Goal: Information Seeking & Learning: Learn about a topic

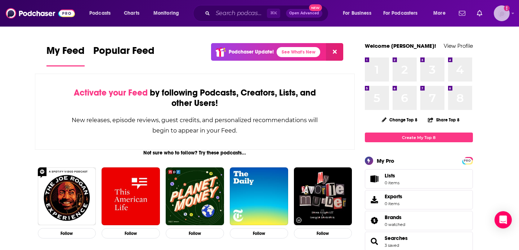
click at [501, 14] on img "Logged in as InkhouseWaltham" at bounding box center [501, 13] width 16 height 16
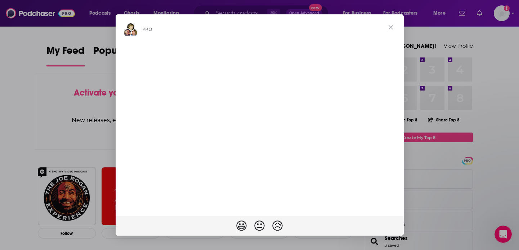
click at [387, 27] on span "Close" at bounding box center [391, 27] width 26 height 26
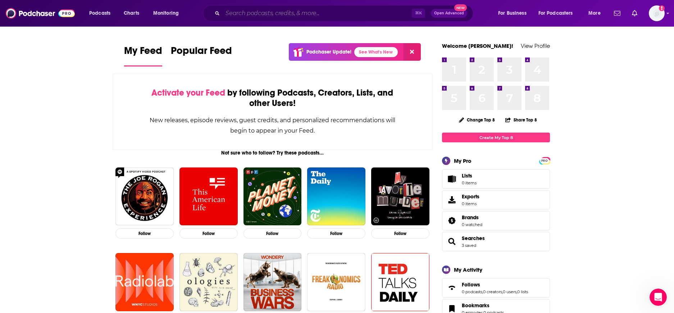
click at [328, 12] on input "Search podcasts, credits, & more..." at bounding box center [317, 14] width 189 height 12
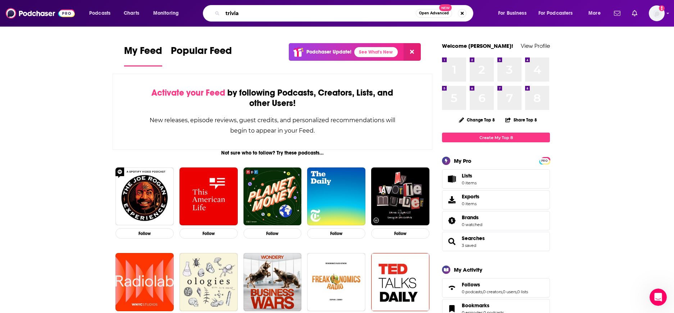
type input "trivia"
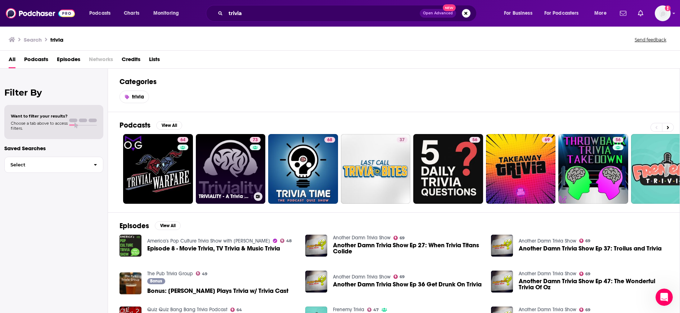
click at [222, 179] on link "73 TRIVIALITY - A Trivia Game Show Podcast" at bounding box center [231, 169] width 70 height 70
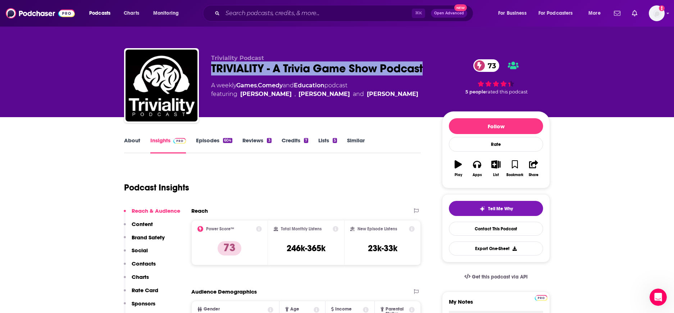
drag, startPoint x: 431, startPoint y: 67, endPoint x: 213, endPoint y: 68, distance: 218.4
click at [213, 68] on div "Triviality Podcast TRIVIALITY - A Trivia Game Show Podcast 73 A weekly Games , …" at bounding box center [380, 87] width 339 height 65
copy h2 "TRIVIALITY - A Trivia Game Show Podcast"
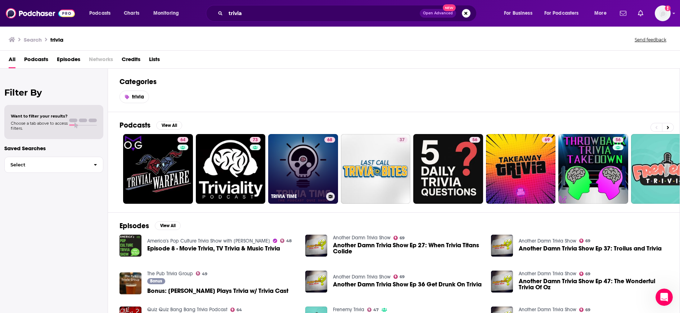
click at [301, 176] on link "68 TRIVIA TIME" at bounding box center [303, 169] width 70 height 70
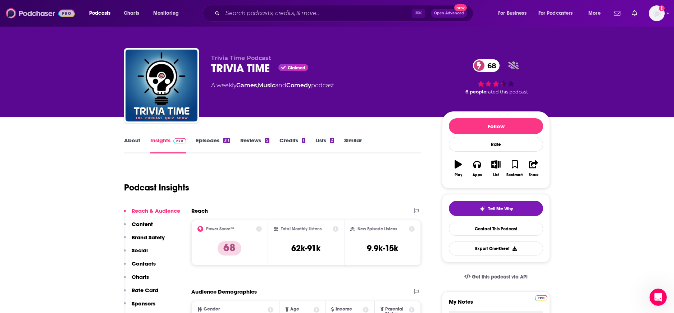
click at [48, 15] on img at bounding box center [40, 13] width 69 height 14
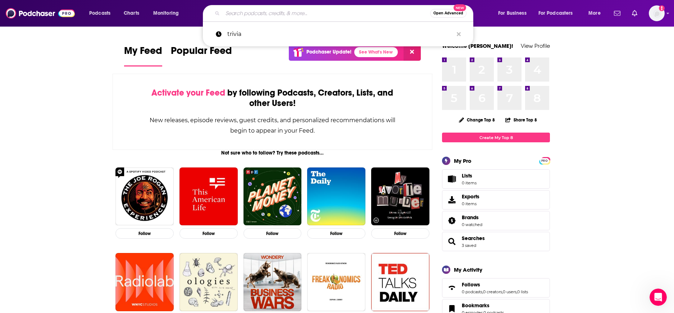
click at [229, 14] on input "Search podcasts, credits, & more..." at bounding box center [327, 14] width 208 height 12
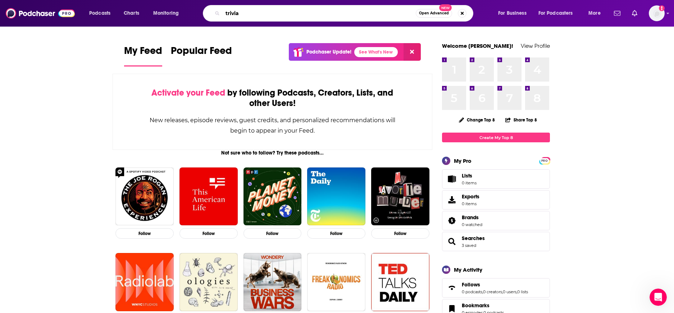
type input "trivia"
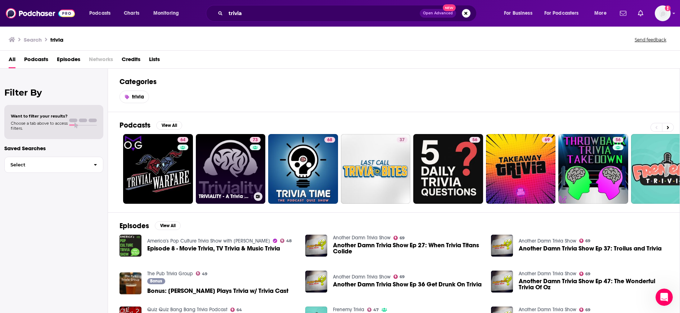
click at [239, 168] on link "73 TRIVIALITY - A Trivia Game Show Podcast" at bounding box center [231, 169] width 70 height 70
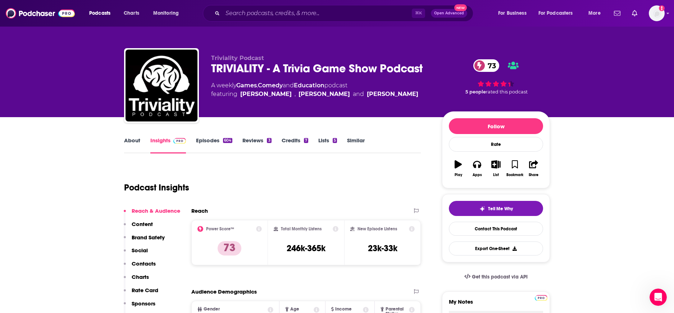
click at [175, 144] on link "Insights" at bounding box center [168, 145] width 36 height 17
click at [131, 145] on link "About" at bounding box center [132, 145] width 16 height 17
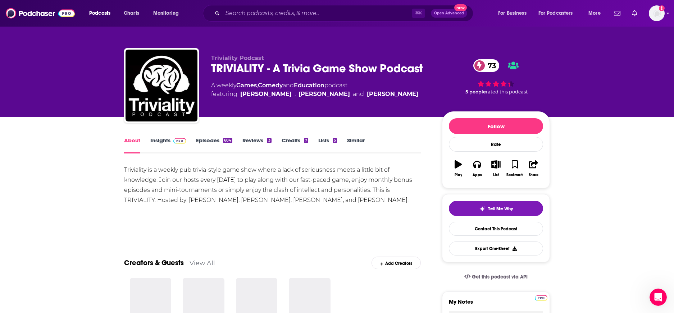
click at [151, 143] on link "Insights" at bounding box center [168, 145] width 36 height 17
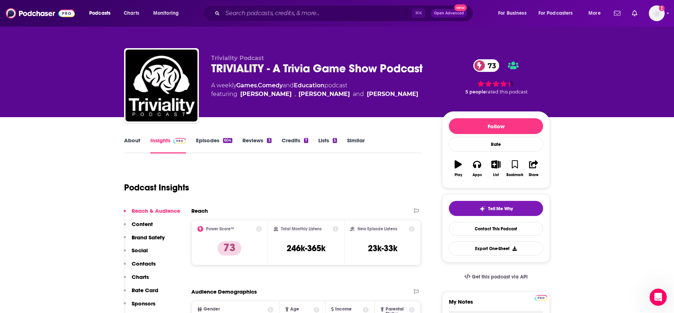
scroll to position [7, 0]
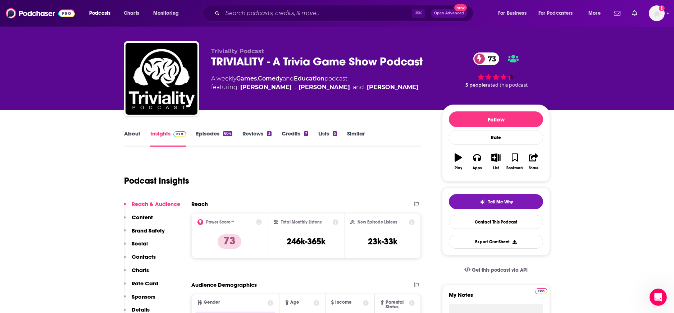
click at [134, 137] on link "About" at bounding box center [132, 138] width 16 height 17
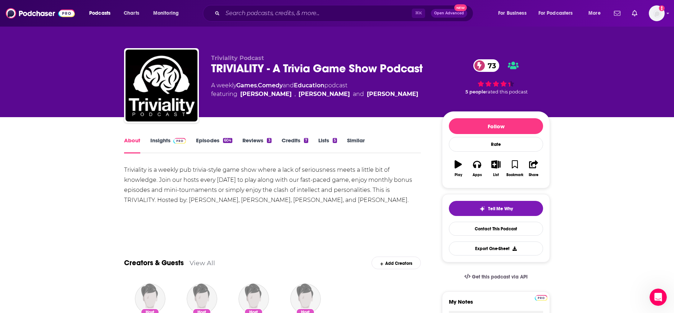
click at [175, 141] on img at bounding box center [179, 141] width 13 height 6
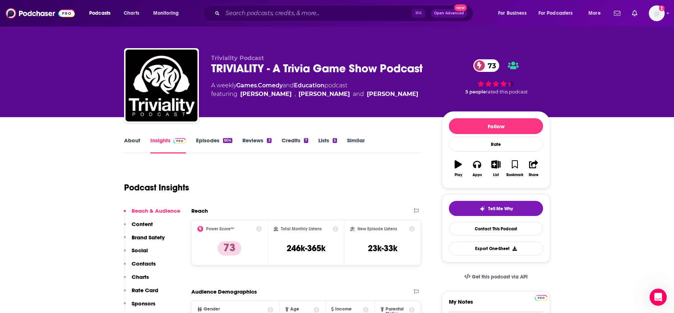
drag, startPoint x: 175, startPoint y: 141, endPoint x: 159, endPoint y: 140, distance: 15.9
click at [159, 140] on link "Insights" at bounding box center [168, 145] width 36 height 17
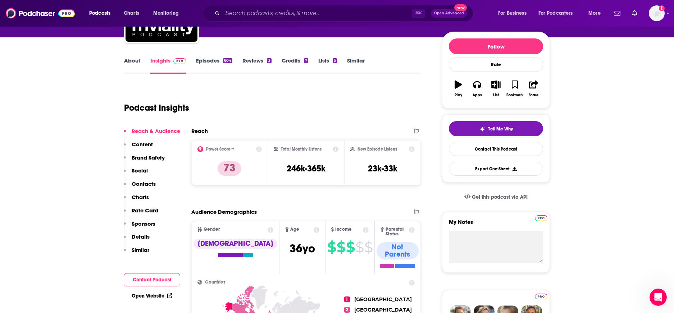
scroll to position [80, 0]
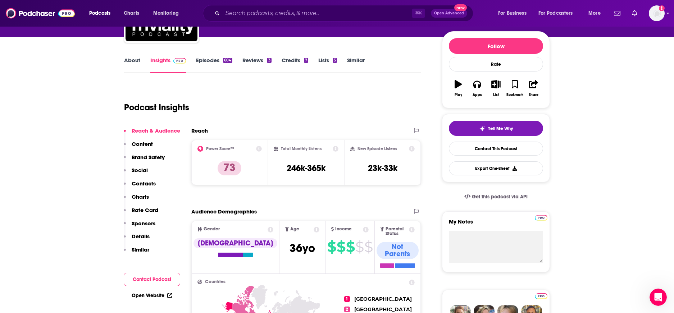
click at [259, 148] on icon at bounding box center [259, 149] width 6 height 6
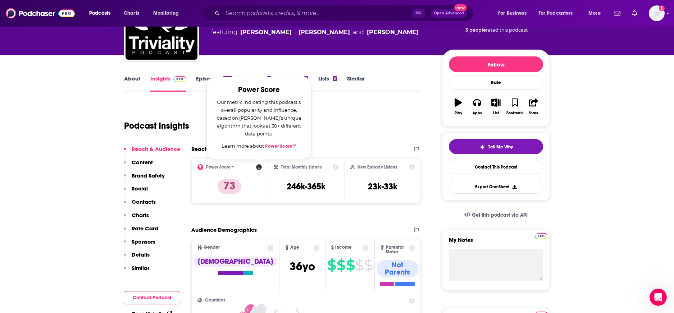
scroll to position [0, 0]
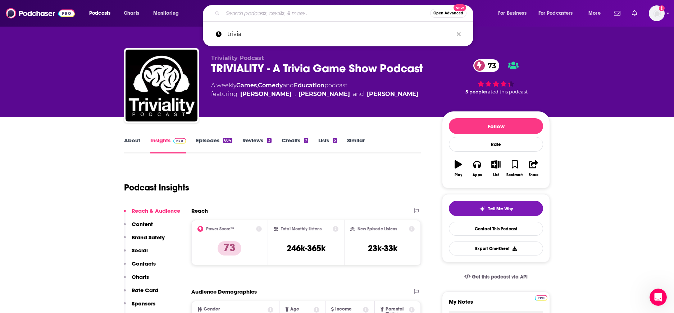
click at [253, 11] on input "Search podcasts, credits, & more..." at bounding box center [327, 14] width 208 height 12
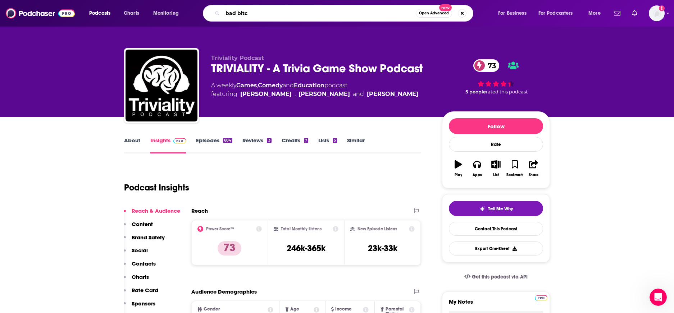
type input "bad bitch"
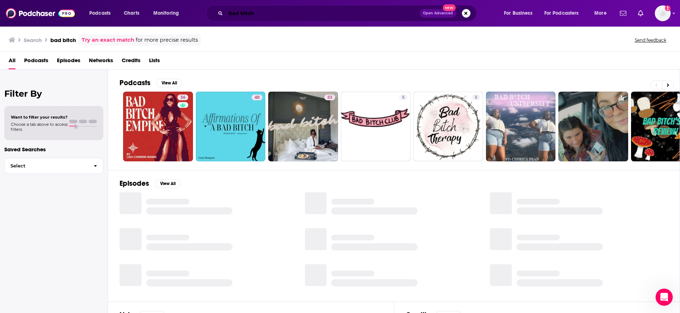
click at [248, 18] on input "bad bitch" at bounding box center [323, 14] width 194 height 12
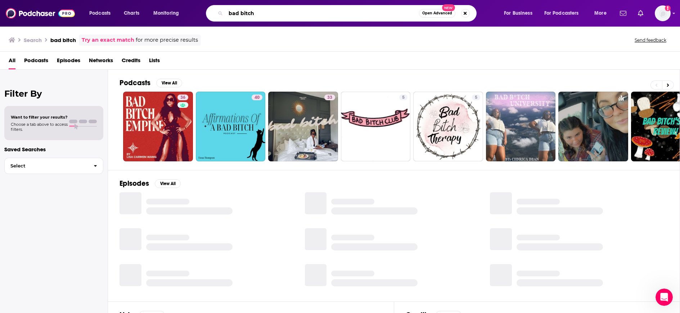
click at [248, 17] on input "bad bitch" at bounding box center [322, 14] width 193 height 12
click at [248, 18] on input "bad bitch" at bounding box center [322, 14] width 193 height 12
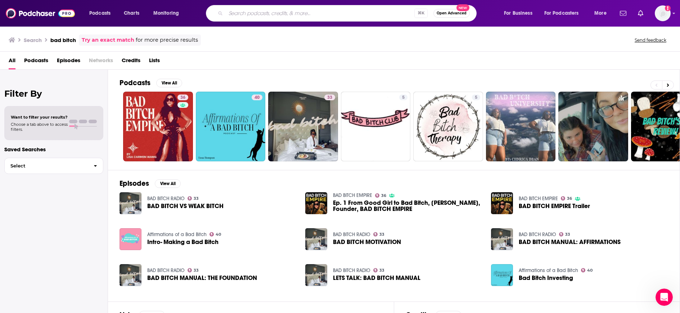
click at [23, 34] on div "Search bad bitch Try an exact match for more precise results Send feedback" at bounding box center [340, 39] width 680 height 26
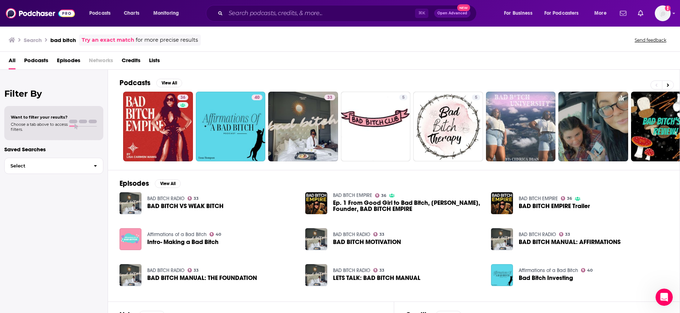
click at [13, 40] on icon at bounding box center [12, 39] width 6 height 5
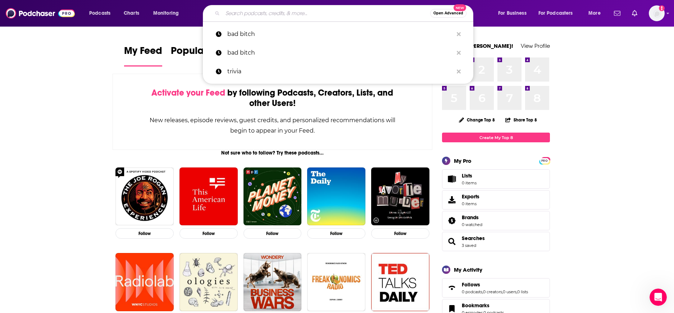
click at [324, 16] on input "Search podcasts, credits, & more..." at bounding box center [327, 14] width 208 height 12
click at [456, 53] on button "Search podcasts, credits, & more..." at bounding box center [458, 52] width 11 height 13
click at [458, 32] on icon "Search podcasts, credits, & more..." at bounding box center [459, 34] width 4 height 6
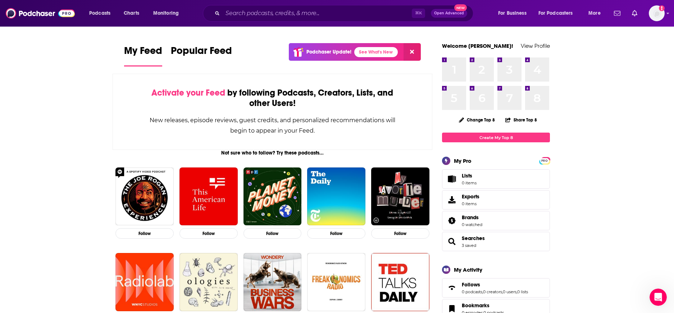
click at [258, 20] on div "⌘ K Open Advanced New" at bounding box center [338, 13] width 271 height 17
click at [255, 16] on input "Search podcasts, credits, & more..." at bounding box center [317, 14] width 189 height 12
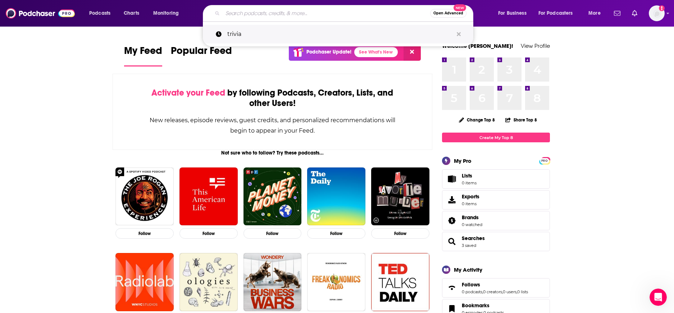
click at [252, 35] on p "trivia" at bounding box center [340, 34] width 226 height 19
type input "trivia"
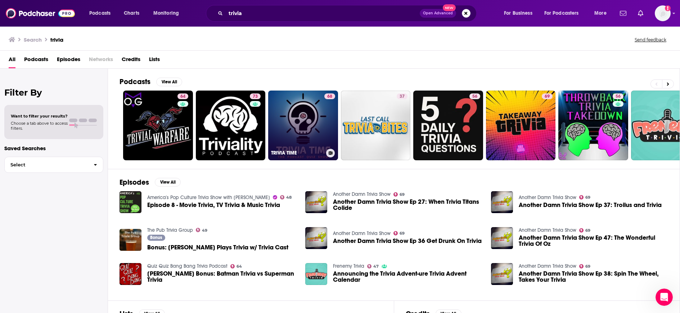
click at [312, 109] on link "68 TRIVIA TIME" at bounding box center [303, 126] width 70 height 70
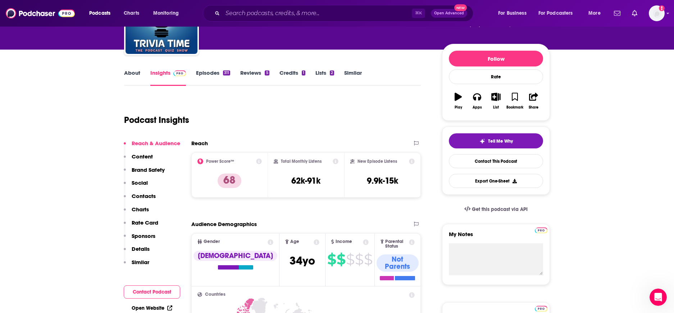
scroll to position [68, 0]
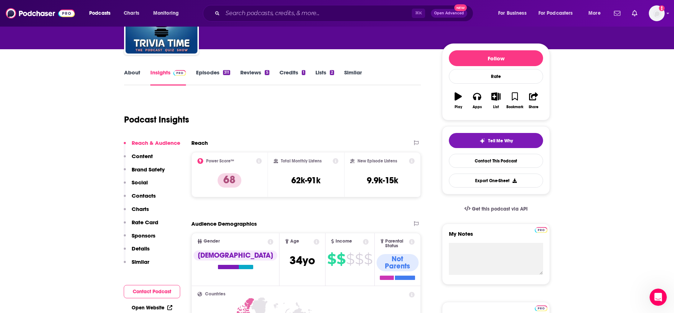
click at [134, 71] on link "About" at bounding box center [132, 77] width 16 height 17
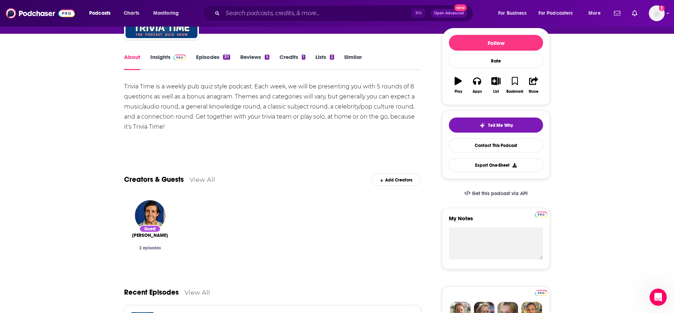
scroll to position [118, 0]
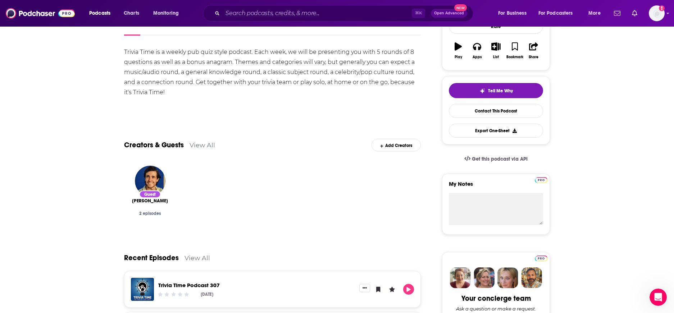
click at [205, 142] on link "View All" at bounding box center [203, 145] width 26 height 8
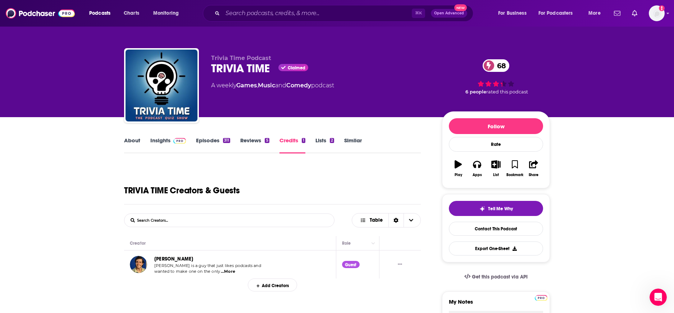
click at [136, 141] on link "About" at bounding box center [132, 145] width 16 height 17
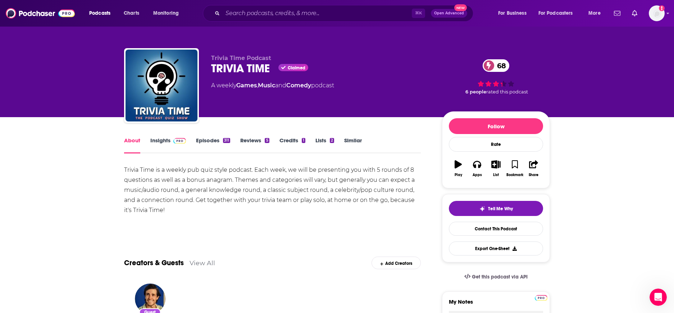
scroll to position [1, 0]
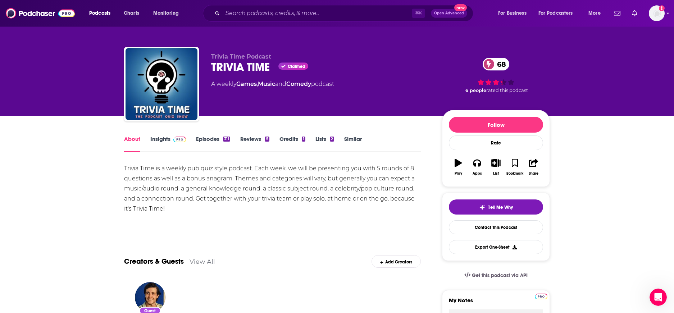
click at [204, 141] on link "Episodes 311" at bounding box center [213, 144] width 34 height 17
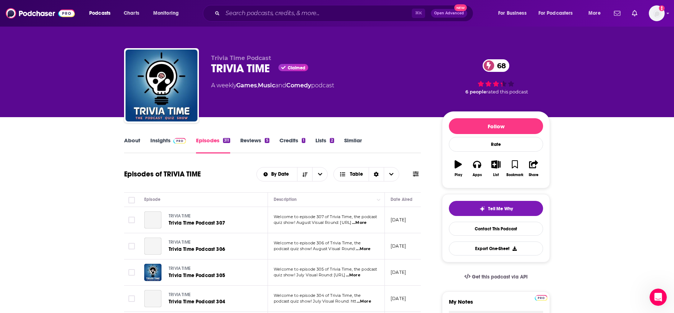
click at [158, 141] on link "Insights" at bounding box center [168, 145] width 36 height 17
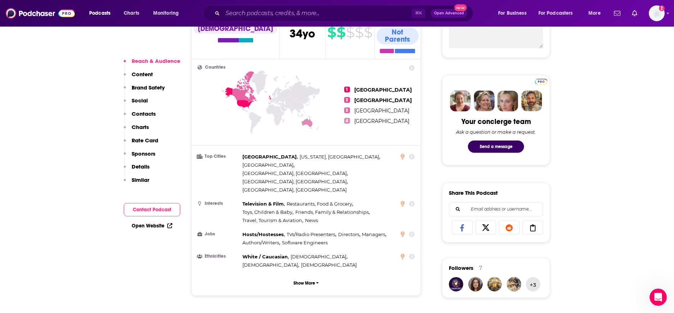
scroll to position [244, 0]
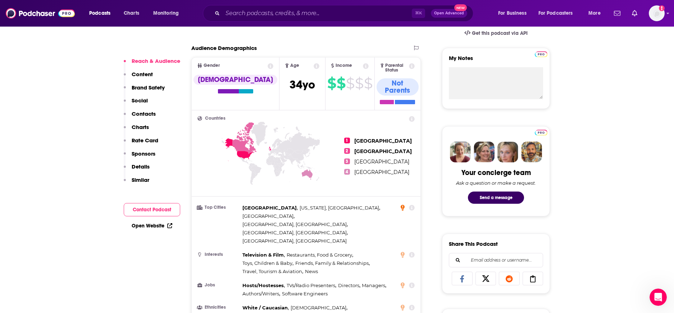
click at [402, 205] on icon at bounding box center [403, 208] width 4 height 6
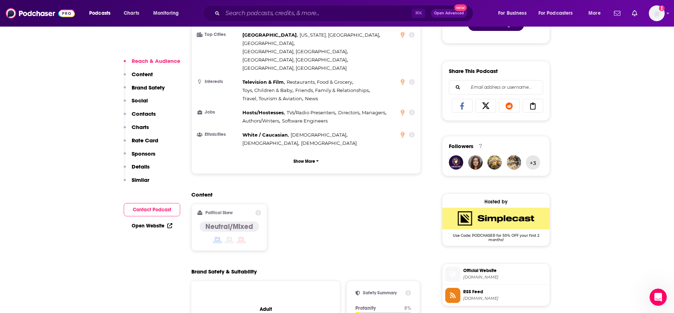
scroll to position [417, 0]
click at [249, 211] on div "Political Skew Neutral/Mixed" at bounding box center [230, 228] width 64 height 35
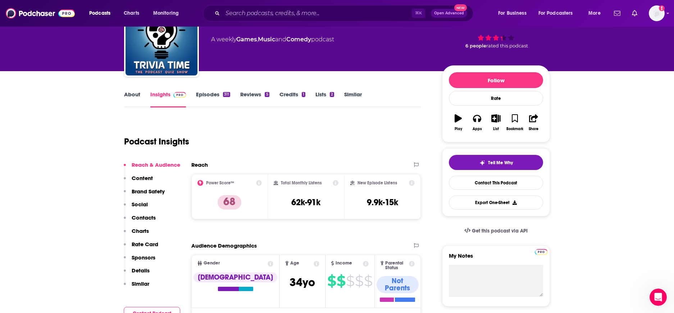
scroll to position [41, 0]
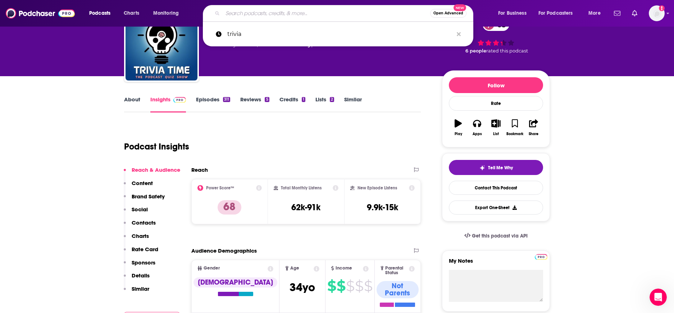
click at [262, 13] on input "Search podcasts, credits, & more..." at bounding box center [327, 14] width 208 height 12
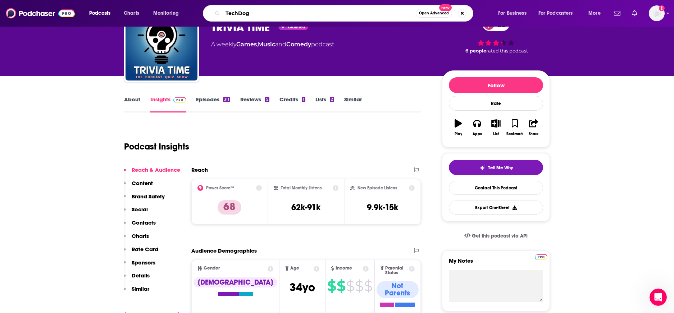
type input "TechDogs"
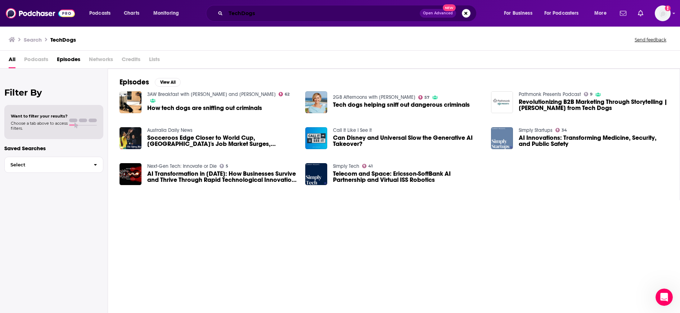
click at [262, 15] on input "TechDogs" at bounding box center [323, 14] width 194 height 12
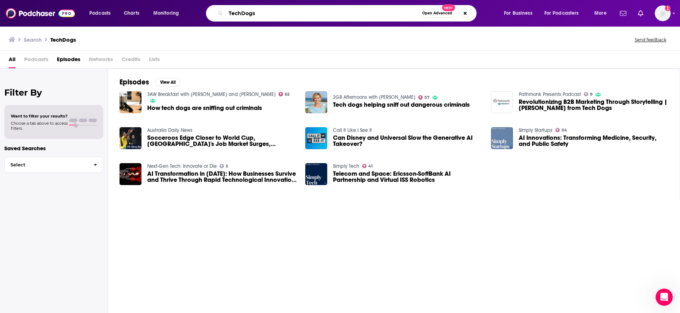
click at [262, 15] on input "TechDogs" at bounding box center [322, 14] width 193 height 12
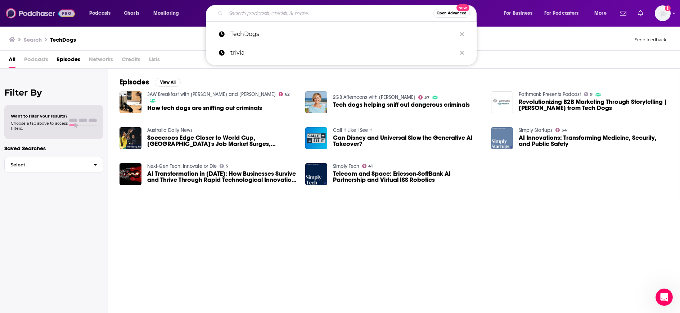
click at [41, 17] on img at bounding box center [40, 13] width 69 height 14
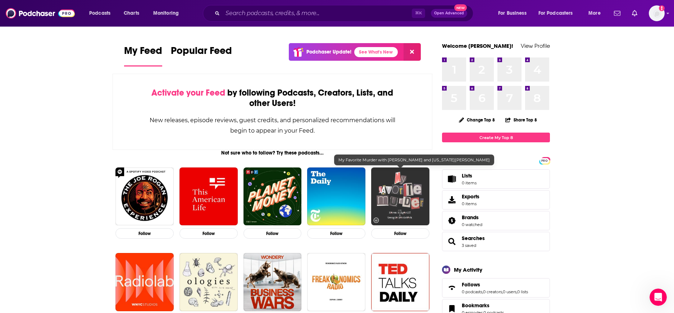
click at [407, 198] on img "My Favorite Murder with Karen Kilgariff and Georgia Hardstark" at bounding box center [400, 197] width 58 height 58
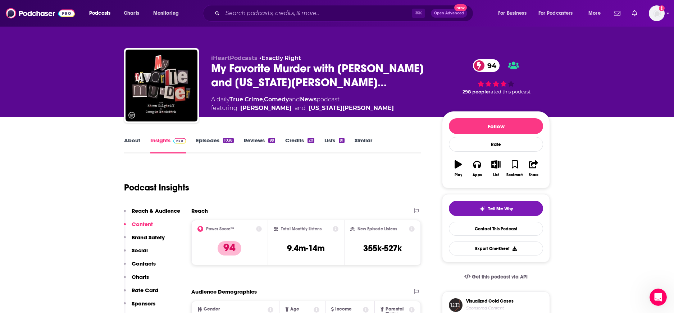
click at [208, 141] on link "Episodes 1038" at bounding box center [215, 145] width 38 height 17
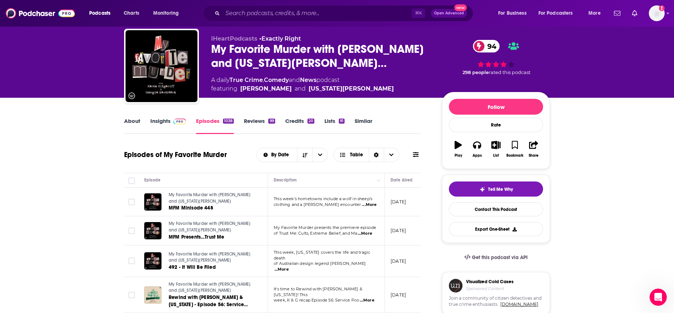
scroll to position [22, 0]
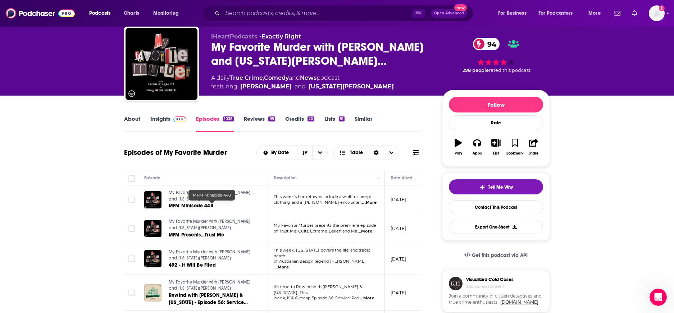
click at [252, 204] on link "MFM Minisode 448" at bounding box center [212, 206] width 86 height 7
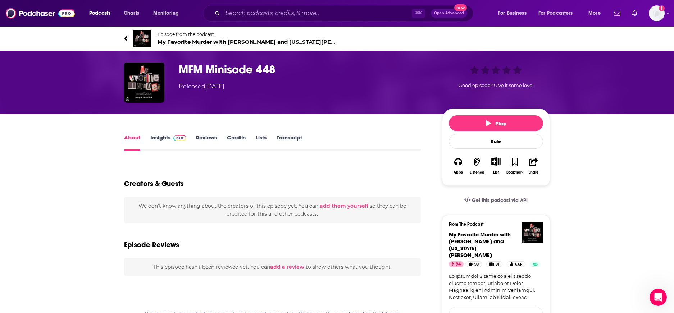
click at [156, 137] on link "Insights" at bounding box center [168, 142] width 36 height 17
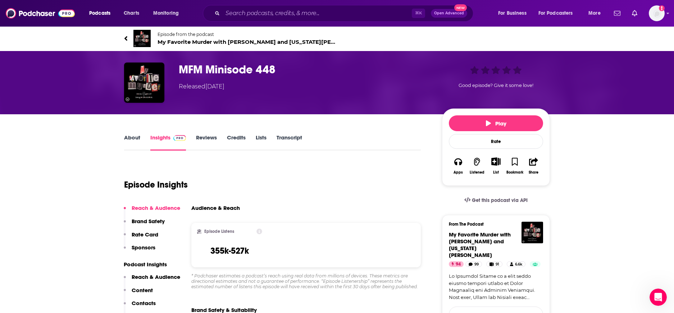
click at [128, 38] on link "Episode from the podcast My Favorite Murder with [PERSON_NAME] and [US_STATE][P…" at bounding box center [230, 38] width 213 height 17
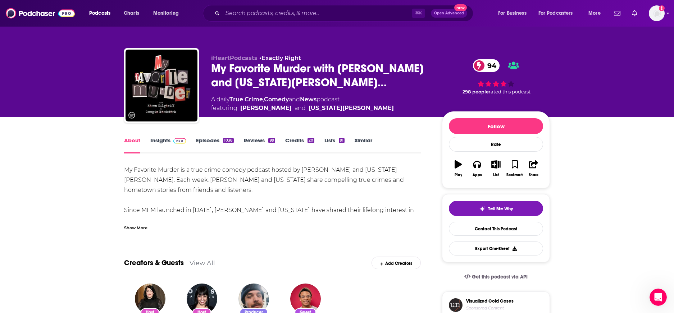
click at [302, 145] on link "Credits 20" at bounding box center [299, 145] width 29 height 17
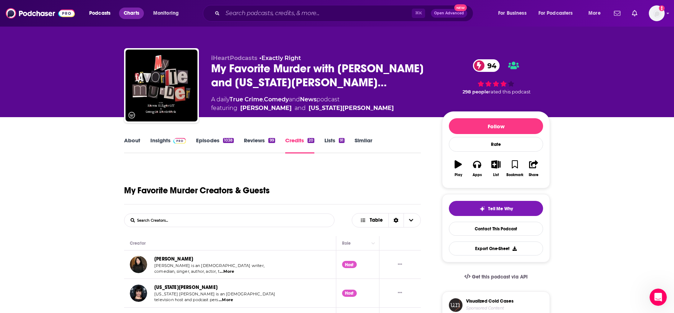
click at [130, 10] on span "Charts" at bounding box center [131, 13] width 15 height 10
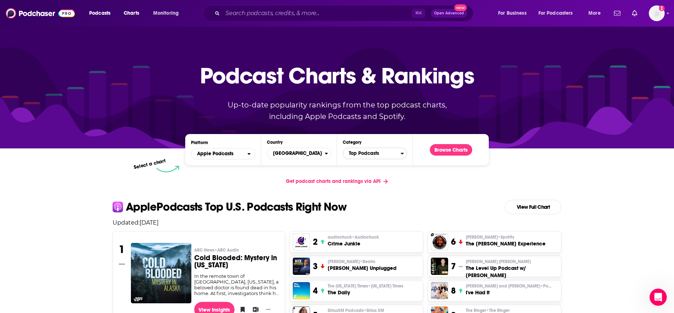
click at [371, 156] on span "Top Podcasts" at bounding box center [372, 154] width 58 height 12
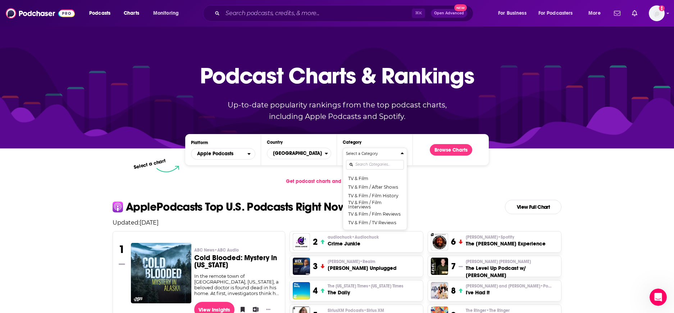
click at [432, 189] on div "Get podcast charts and rankings via API" at bounding box center [337, 182] width 461 height 18
click at [443, 177] on div "Get podcast charts and rankings via API" at bounding box center [337, 182] width 461 height 18
click at [389, 150] on button "Select a Category Top Podcasts Arts Arts / Books Arts / Design Arts / Fashion &…" at bounding box center [375, 189] width 64 height 82
click at [283, 181] on link "Get podcast charts and rankings via API" at bounding box center [336, 182] width 113 height 18
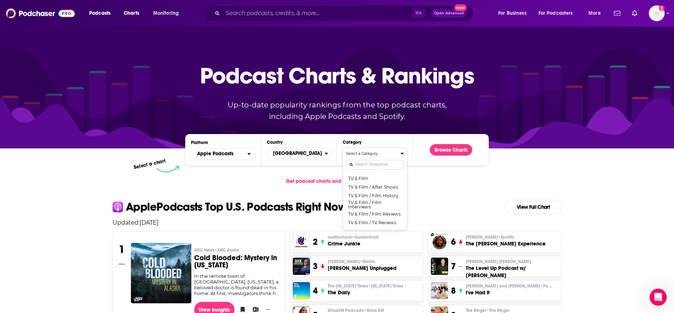
click at [362, 157] on div "Categories" at bounding box center [375, 165] width 58 height 17
click at [365, 152] on h4 "Select a Category" at bounding box center [372, 154] width 52 height 4
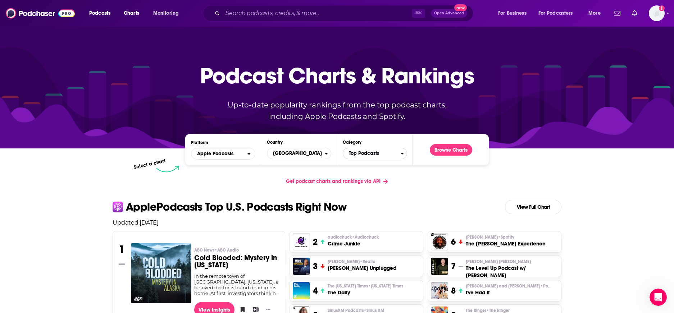
click at [396, 155] on span "Top Podcasts" at bounding box center [372, 154] width 58 height 12
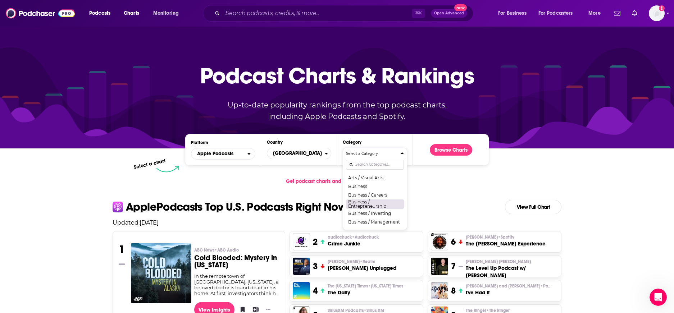
scroll to position [0, 0]
click at [388, 191] on button "Arts / Books" at bounding box center [375, 194] width 58 height 9
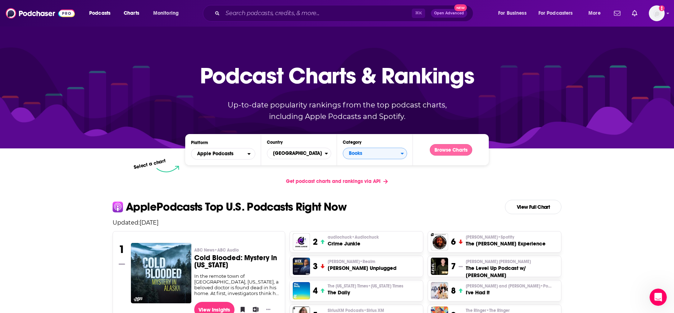
click at [460, 150] on button "Browse Charts" at bounding box center [451, 150] width 42 height 12
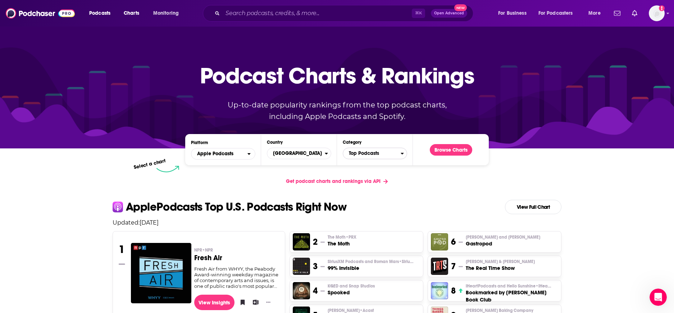
click at [377, 154] on span "Top Podcasts" at bounding box center [372, 154] width 58 height 12
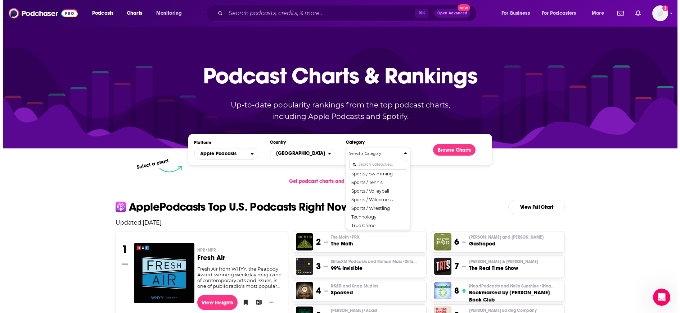
scroll to position [881, 0]
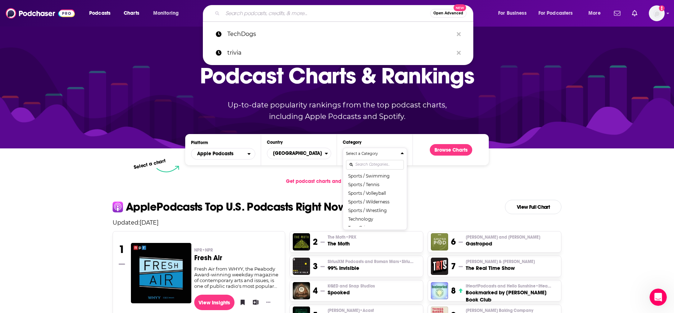
click at [285, 10] on input "Search podcasts, credits, & more..." at bounding box center [327, 14] width 208 height 12
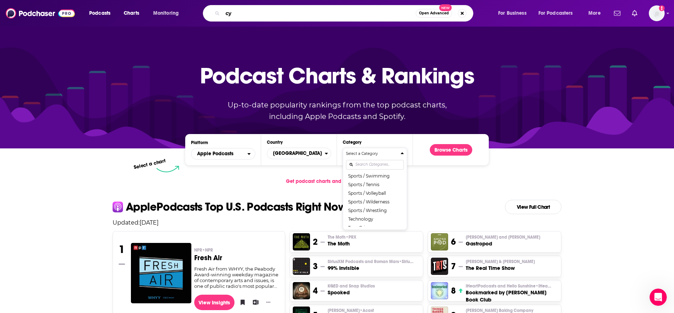
type input "c"
type input "cybersecurity"
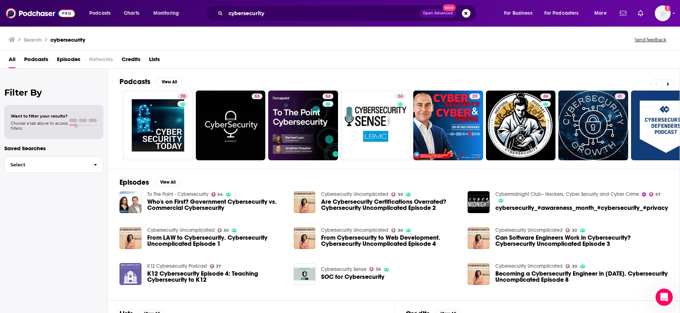
click at [208, 59] on div "All Podcasts Episodes Networks Credits Lists" at bounding box center [341, 61] width 665 height 15
click at [13, 39] on icon at bounding box center [12, 39] width 6 height 5
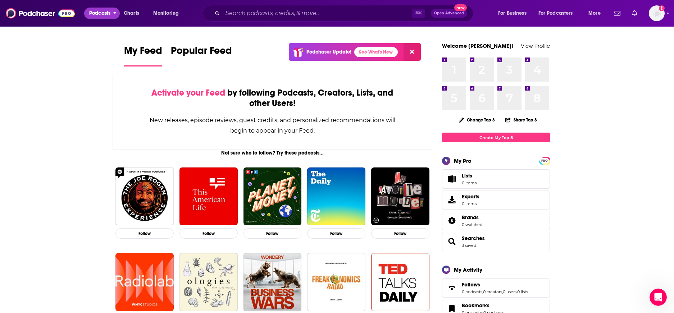
click at [104, 12] on span "Podcasts" at bounding box center [99, 13] width 21 height 10
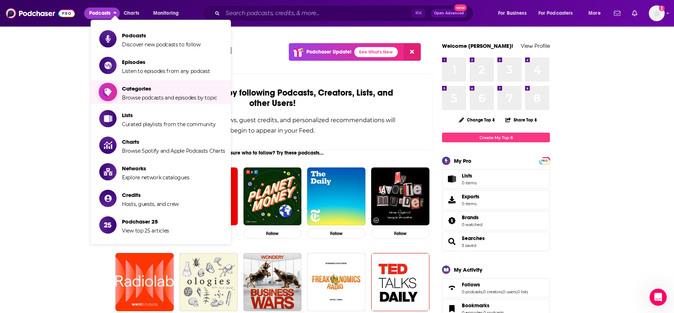
click at [146, 95] on span "Browse podcasts and episodes by topic" at bounding box center [169, 98] width 95 height 6
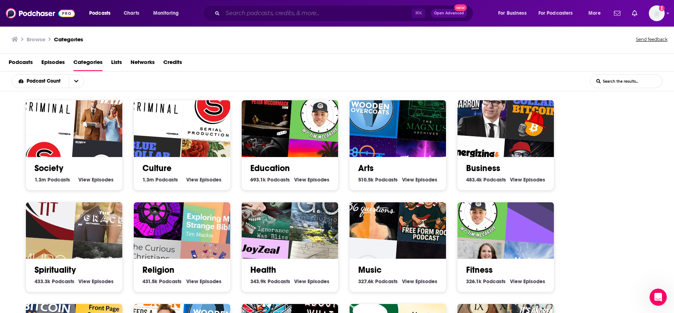
click at [244, 15] on input "Search podcasts, credits, & more..." at bounding box center [317, 14] width 189 height 12
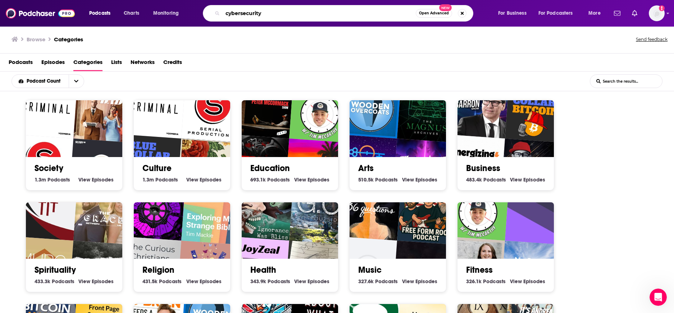
type input "cybersecurity"
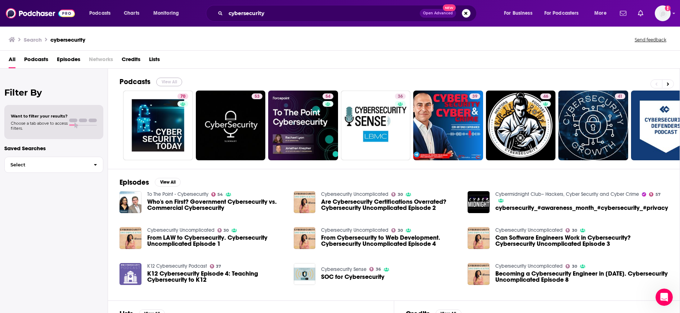
click at [166, 83] on button "View All" at bounding box center [169, 82] width 26 height 9
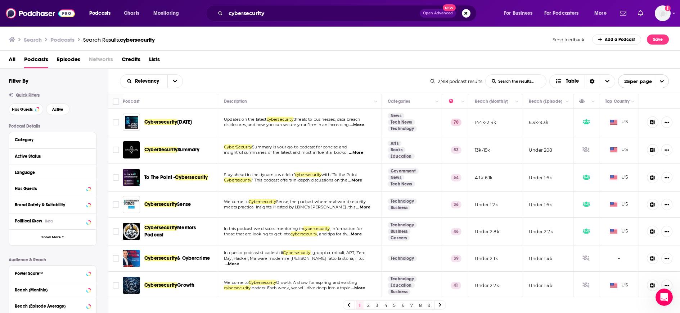
click at [135, 61] on span "Credits" at bounding box center [131, 61] width 19 height 15
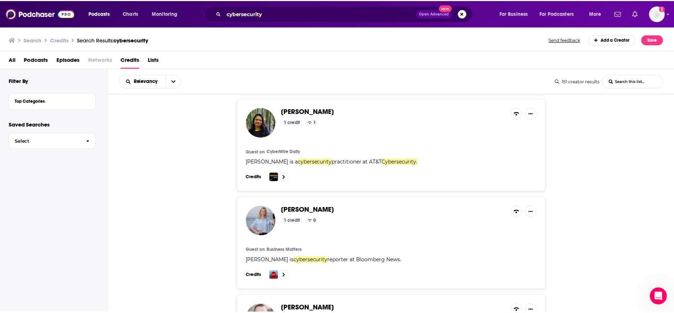
scroll to position [199, 0]
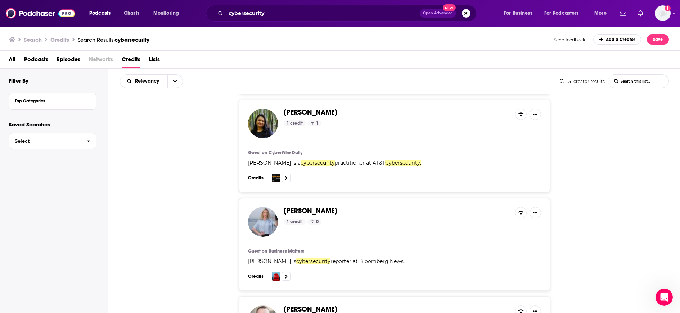
click at [369, 121] on div "1 credit 1" at bounding box center [397, 124] width 226 height 6
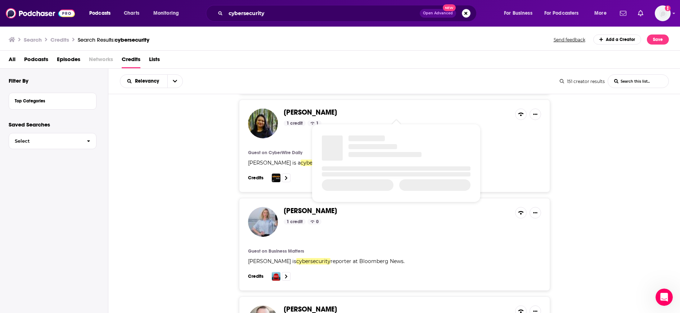
click at [337, 113] on span "[PERSON_NAME]" at bounding box center [310, 112] width 53 height 9
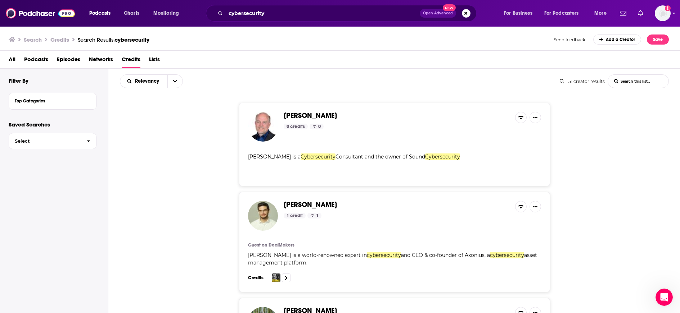
click at [44, 59] on span "Podcasts" at bounding box center [36, 61] width 24 height 15
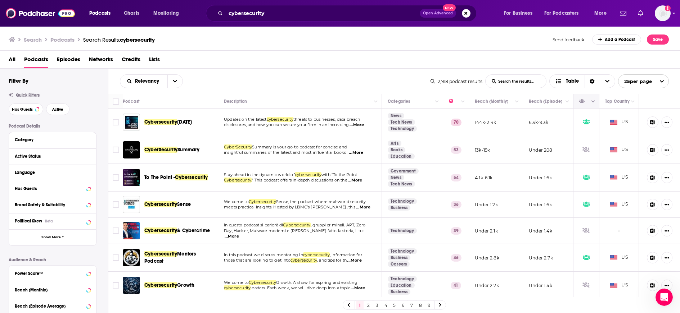
click at [518, 103] on button "Column Actions" at bounding box center [593, 102] width 9 height 9
click at [518, 103] on div at bounding box center [340, 156] width 680 height 313
click at [12, 39] on icon at bounding box center [12, 39] width 6 height 5
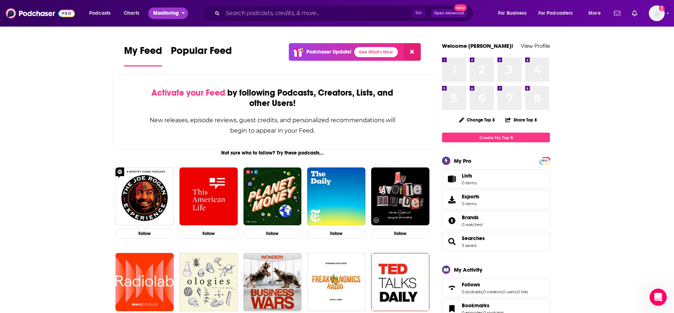
click at [167, 14] on span "Monitoring" at bounding box center [166, 13] width 26 height 10
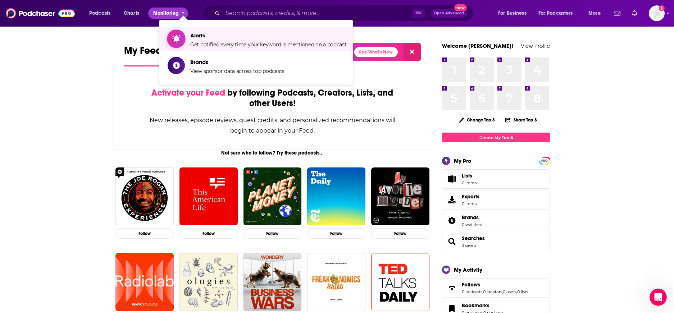
click at [189, 37] on link "Alerts Get notified every time your keyword is mentioned on a podcast." at bounding box center [258, 39] width 180 height 18
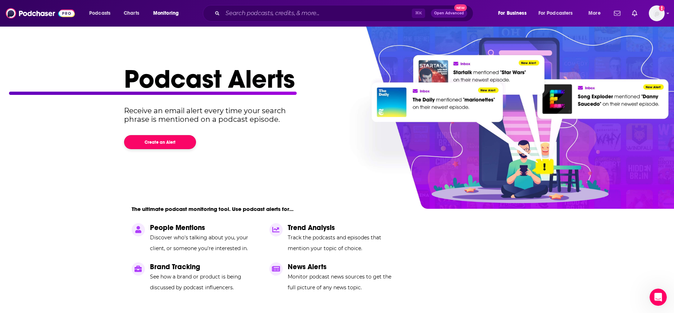
click at [177, 140] on button "Create an Alert" at bounding box center [160, 142] width 72 height 14
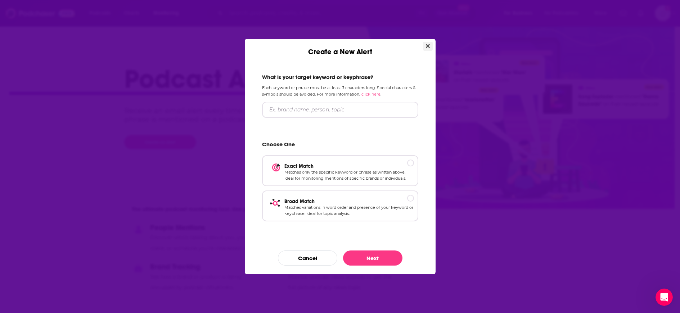
click at [429, 46] on button "Close" at bounding box center [428, 46] width 10 height 9
